Goal: Information Seeking & Learning: Understand process/instructions

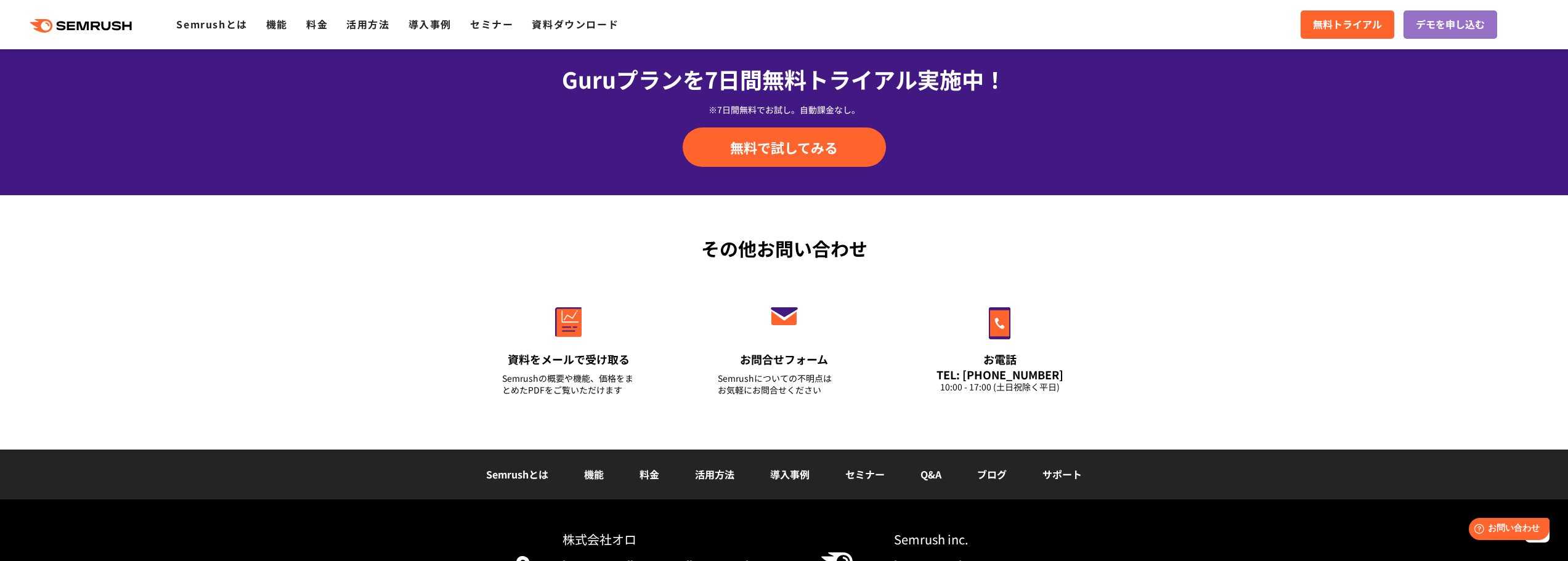
scroll to position [4312, 0]
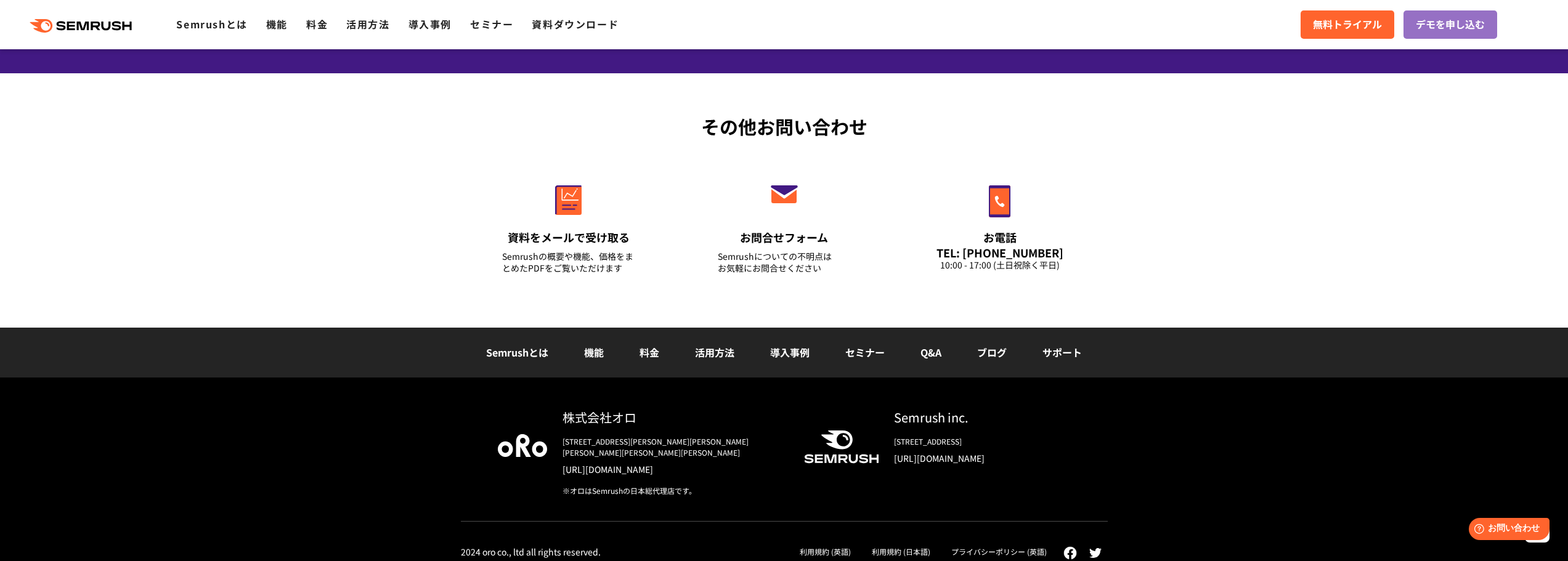
click at [997, 353] on link "ブログ" at bounding box center [992, 352] width 29 height 15
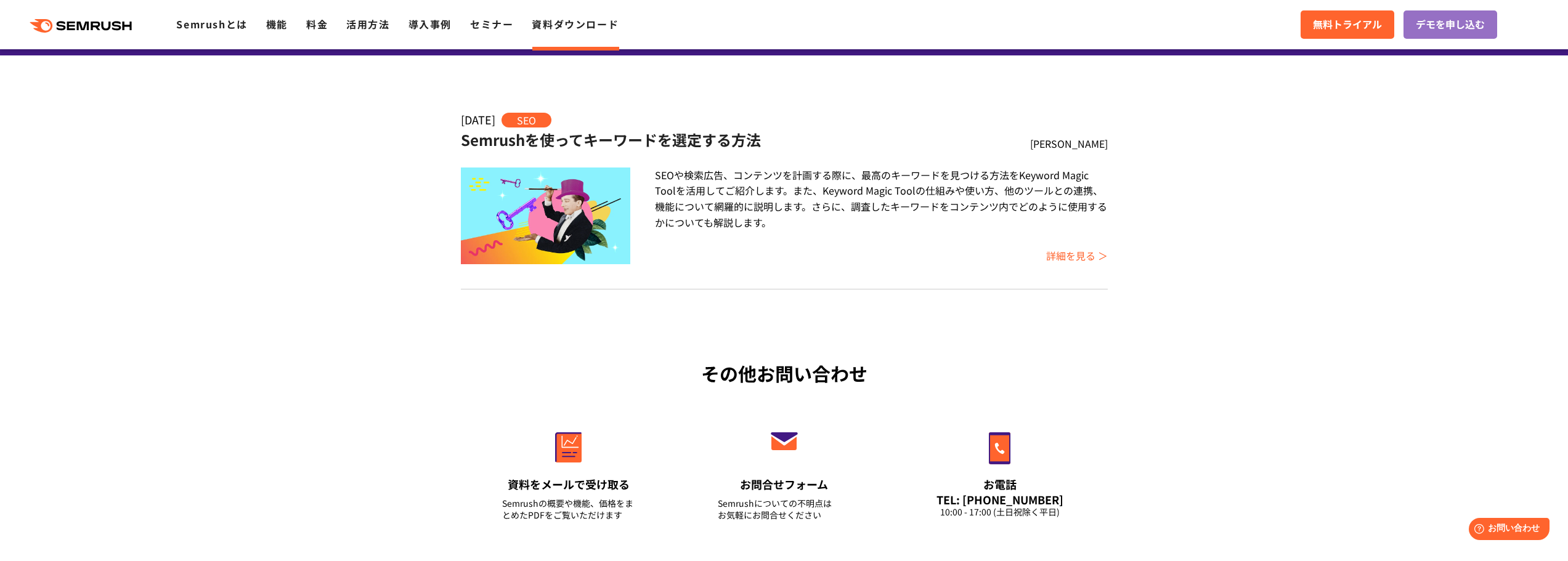
scroll to position [421, 0]
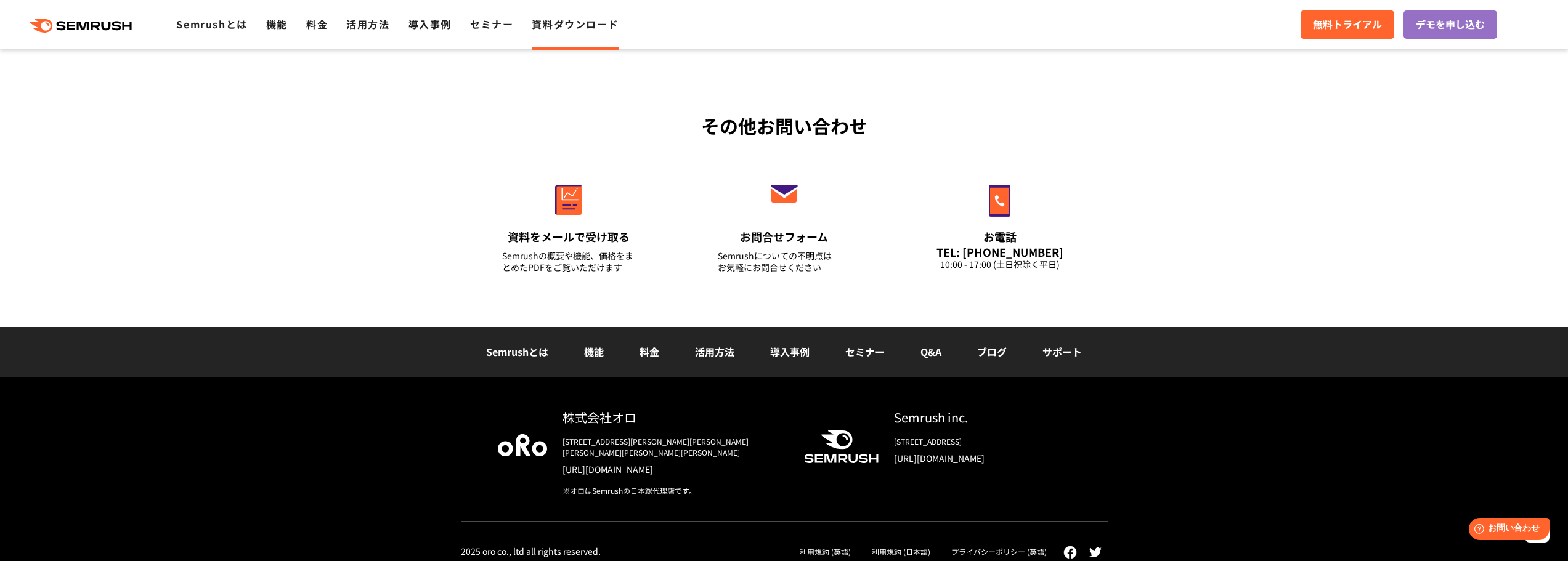
click at [921, 352] on link "Q&A" at bounding box center [931, 351] width 21 height 15
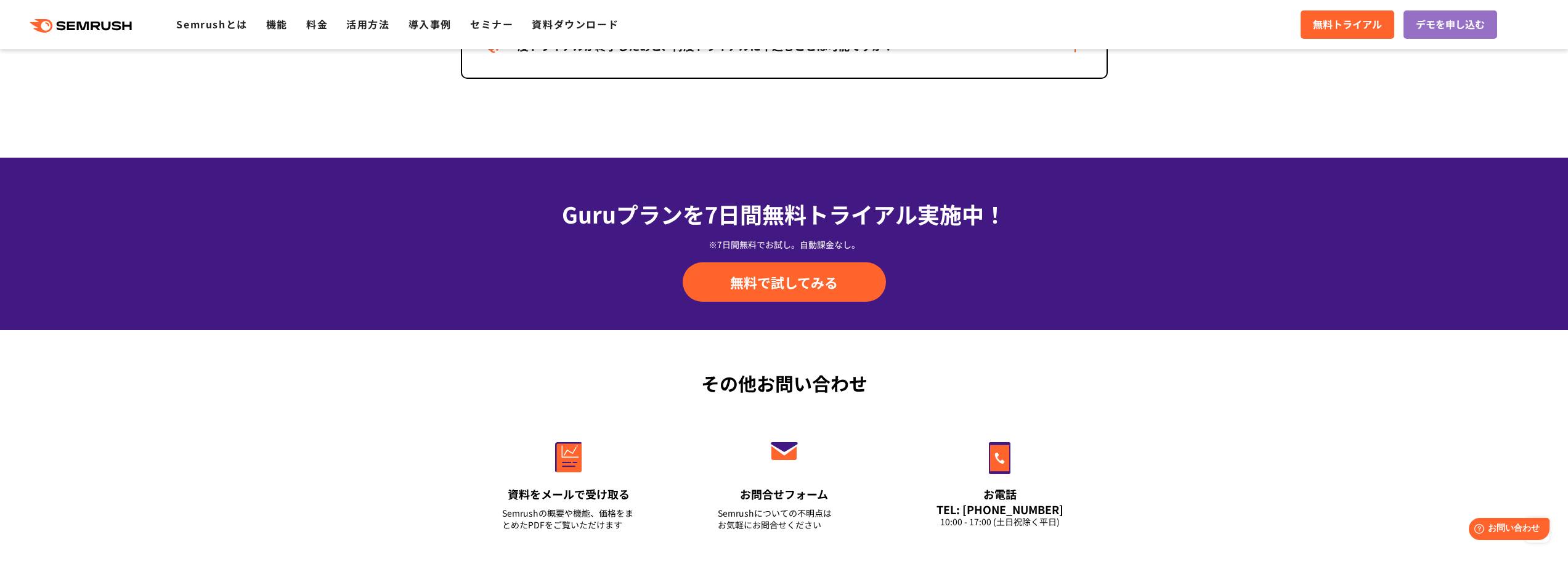
scroll to position [2908, 0]
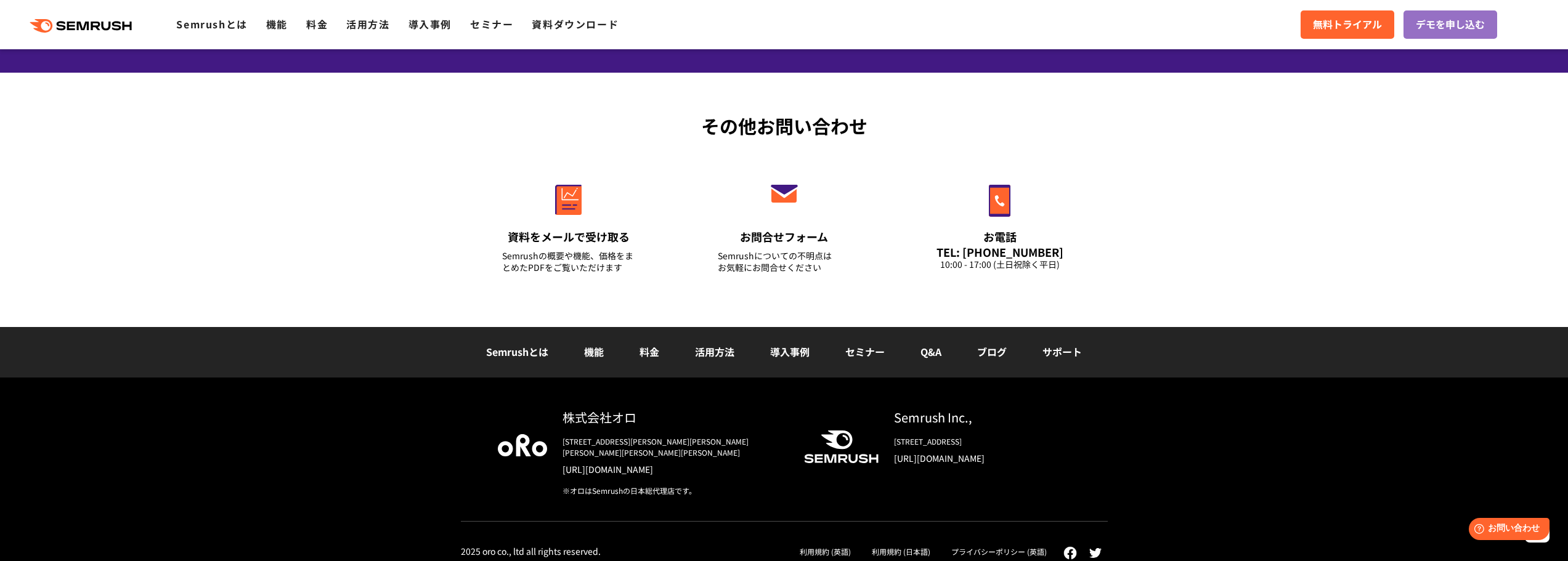
click at [725, 354] on link "活用方法" at bounding box center [715, 351] width 40 height 15
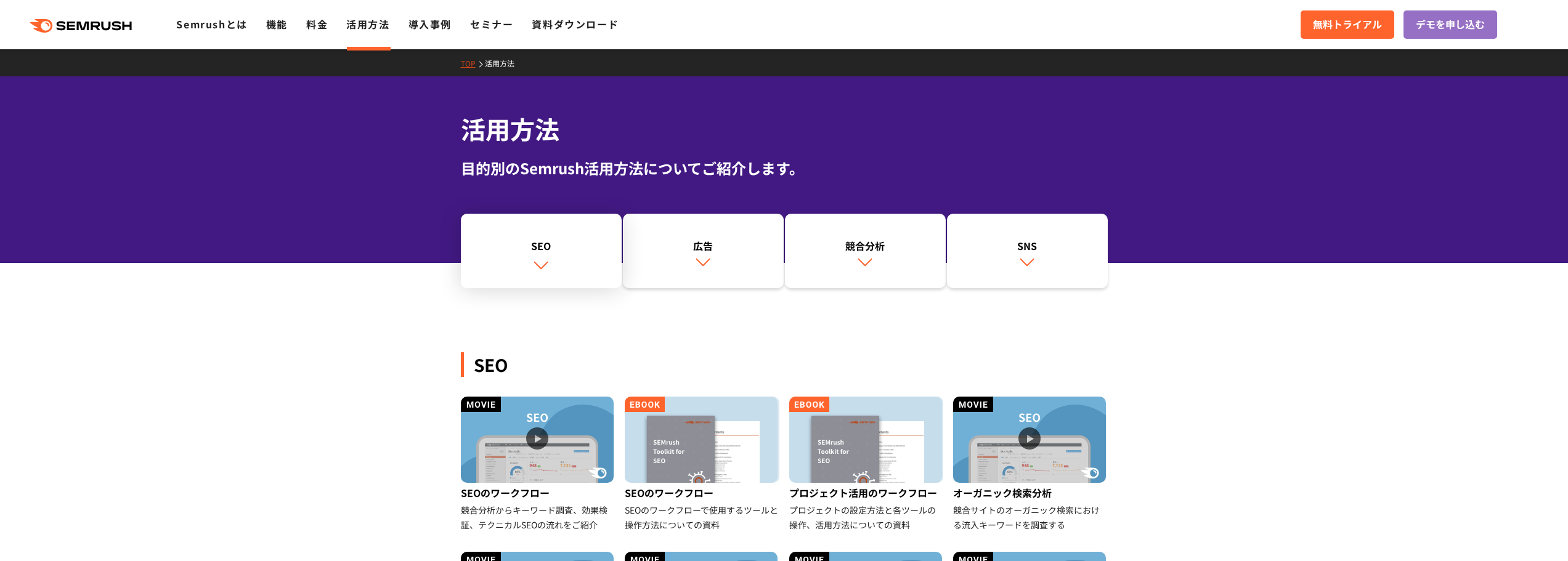
click at [551, 268] on link "SEO" at bounding box center [541, 251] width 161 height 75
drag, startPoint x: 65, startPoint y: 25, endPoint x: 54, endPoint y: 261, distance: 236.3
click at [54, 261] on div "SEO 広告 競合分析 SNS" at bounding box center [784, 251] width 1568 height 75
